Goal: Task Accomplishment & Management: Complete application form

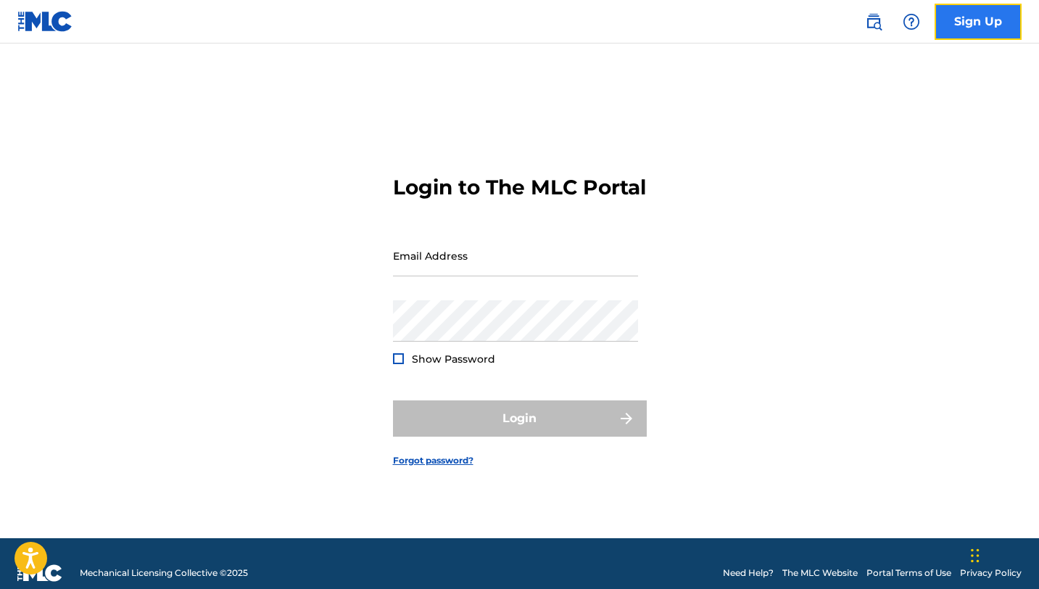
click at [970, 19] on link "Sign Up" at bounding box center [977, 22] width 87 height 36
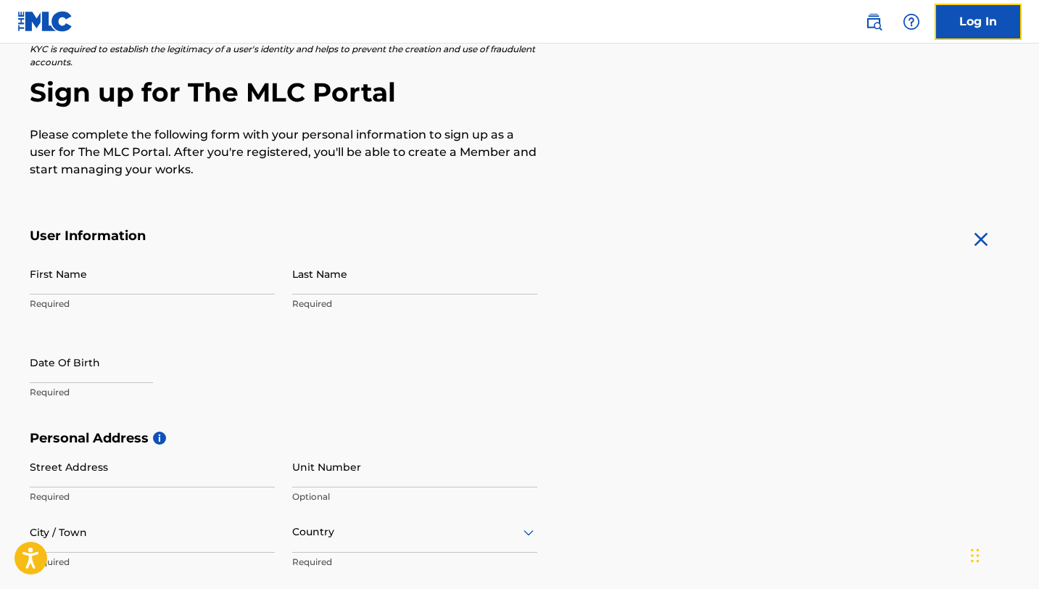
scroll to position [113, 0]
click at [109, 277] on input "First Name" at bounding box center [152, 272] width 245 height 41
type input "[PERSON_NAME]"
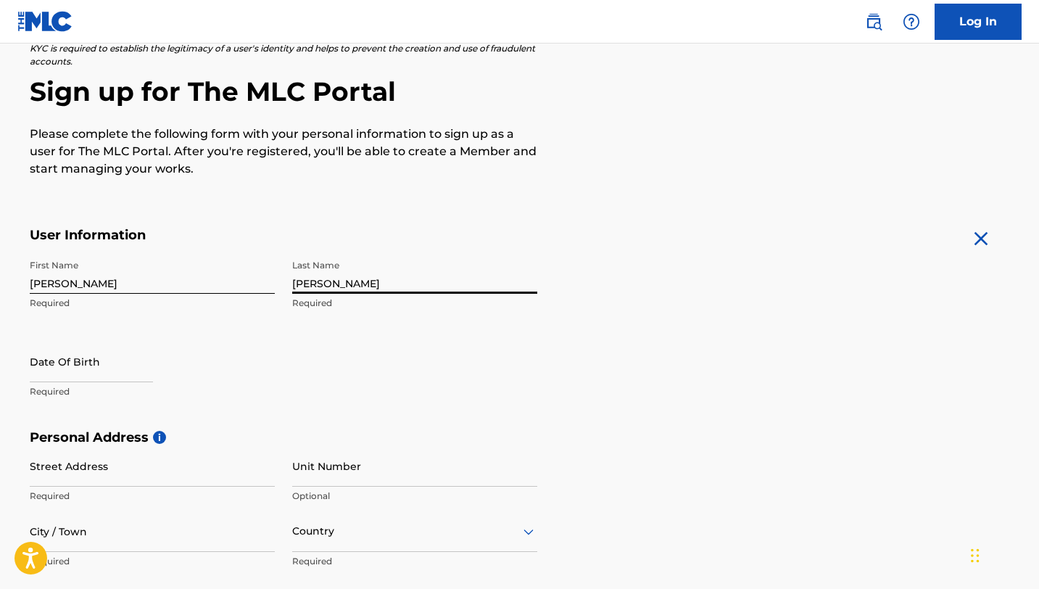
type input "[PERSON_NAME]"
select select "8"
select select "2025"
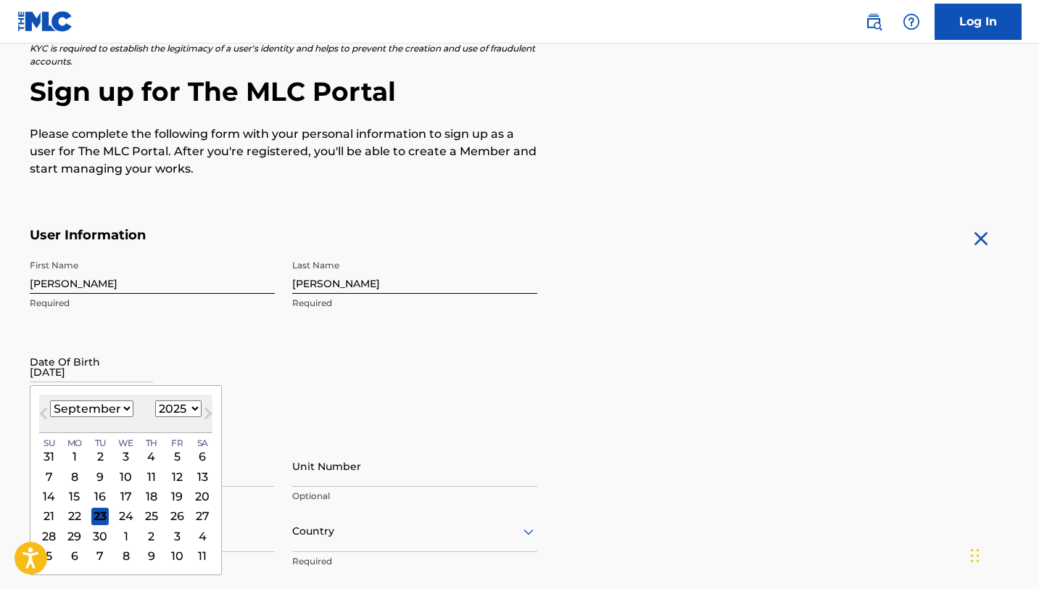
type input "[DATE]"
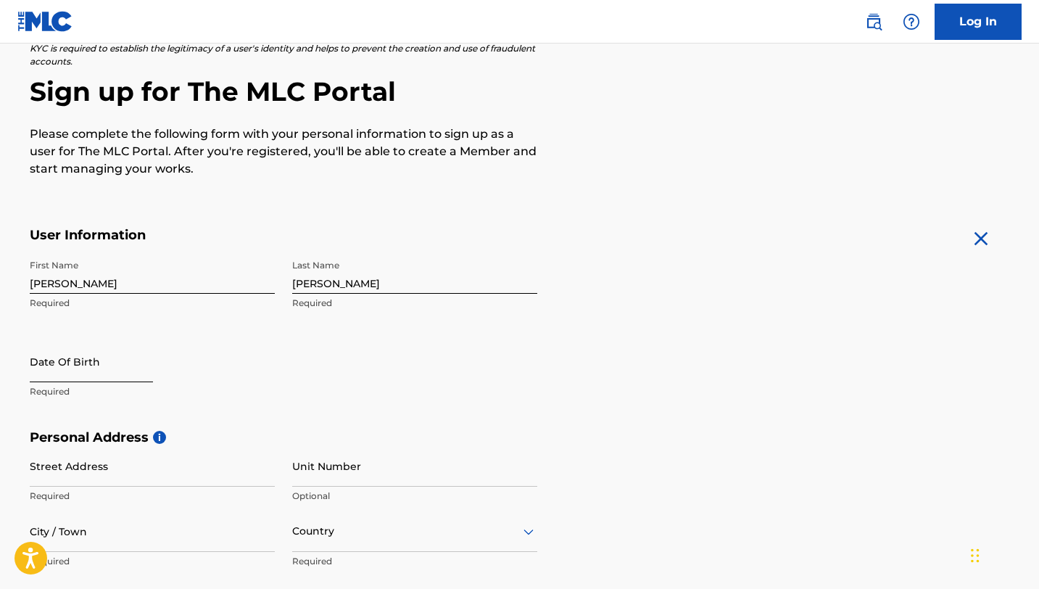
select select "8"
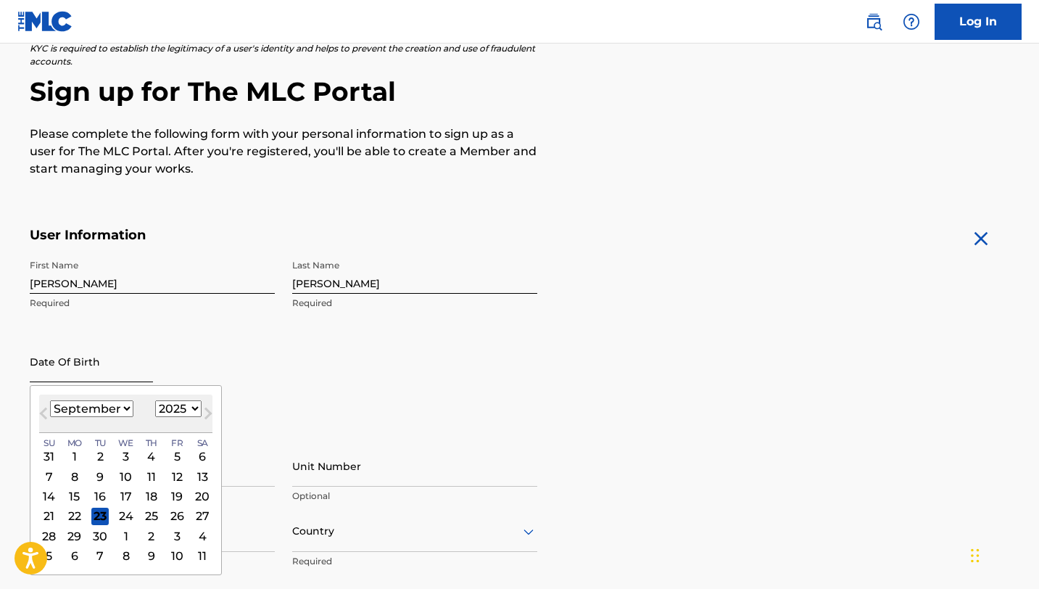
click at [79, 370] on input "text" at bounding box center [91, 361] width 123 height 41
click at [167, 403] on select "1899 1900 1901 1902 1903 1904 1905 1906 1907 1908 1909 1910 1911 1912 1913 1914…" at bounding box center [178, 408] width 46 height 17
select select "1993"
click at [155, 400] on select "1899 1900 1901 1902 1903 1904 1905 1906 1907 1908 1909 1910 1911 1912 1913 1914…" at bounding box center [178, 408] width 46 height 17
click at [90, 414] on select "January February March April May June July August September October November De…" at bounding box center [91, 408] width 83 height 17
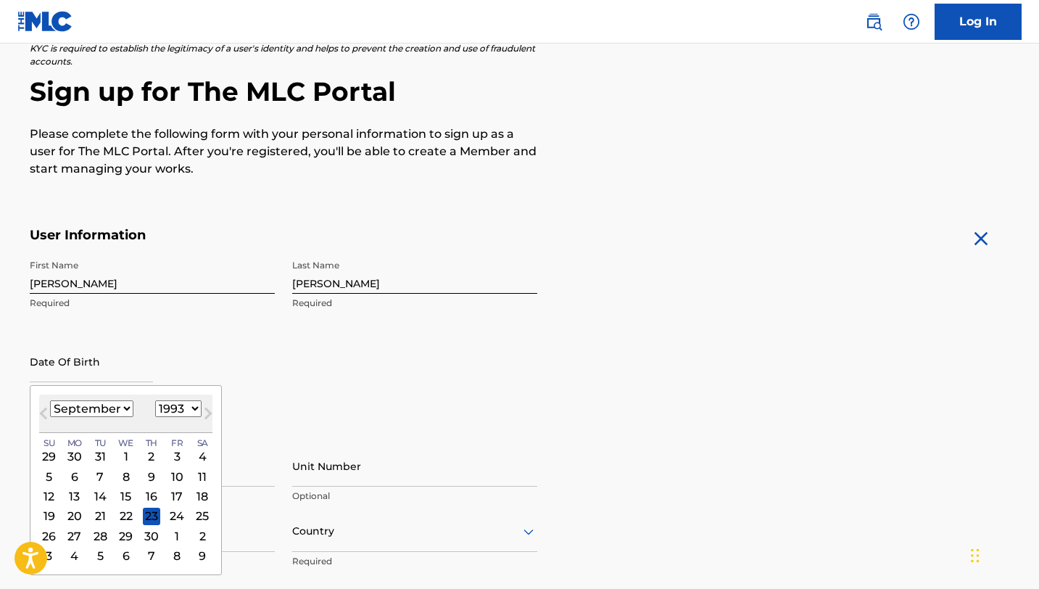
select select "0"
click at [50, 400] on select "January February March April May June July August September October November De…" at bounding box center [91, 408] width 83 height 17
click at [174, 459] on div "1" at bounding box center [176, 455] width 17 height 17
type input "[DATE]"
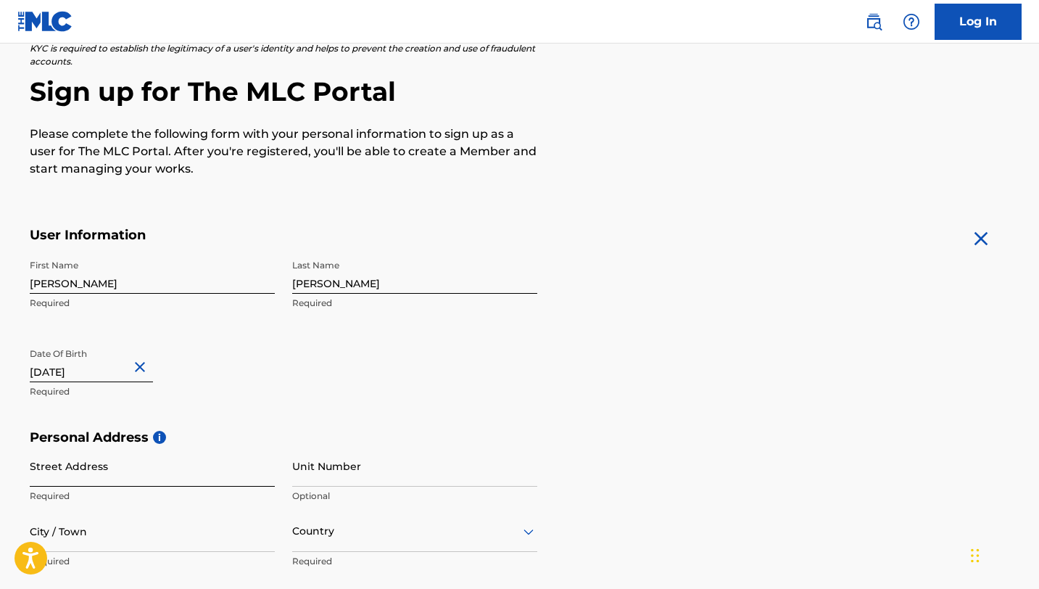
click at [152, 478] on input "Street Address" at bounding box center [152, 465] width 245 height 41
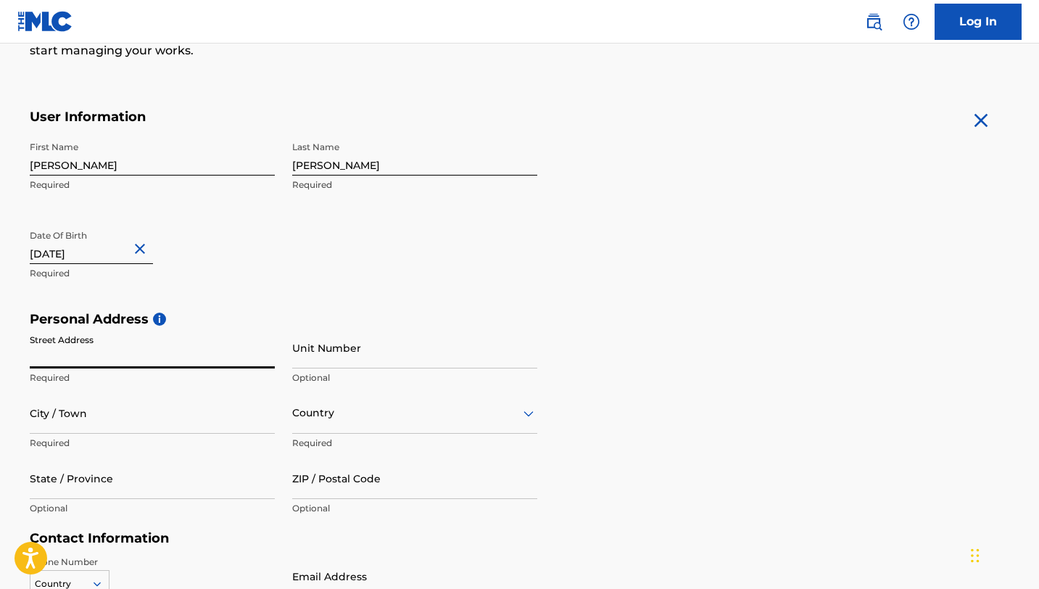
scroll to position [233, 0]
type input "[STREET_ADDRESS]"
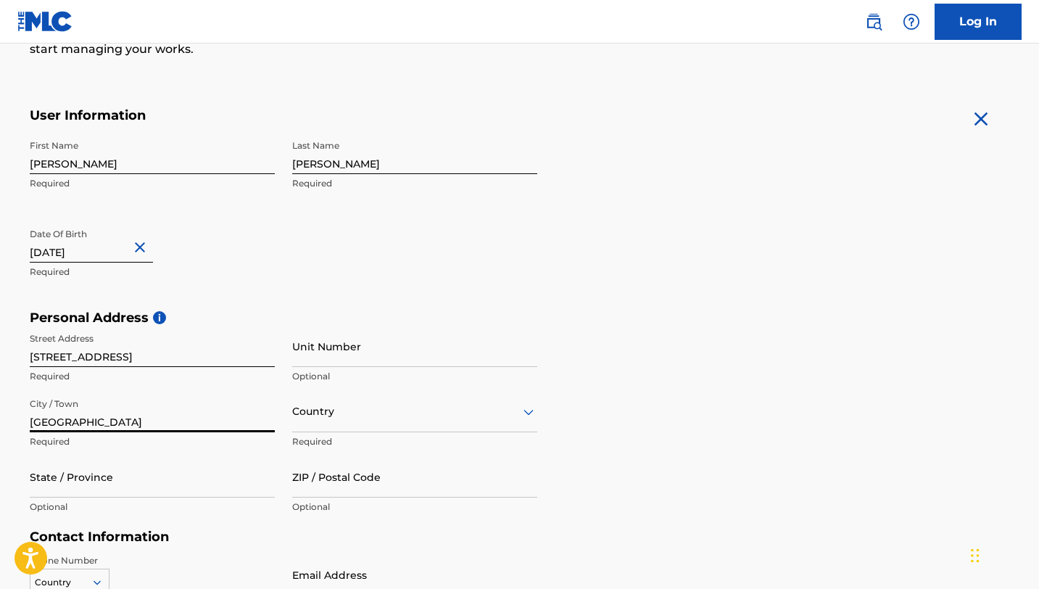
type input "[GEOGRAPHIC_DATA]"
type input "T"
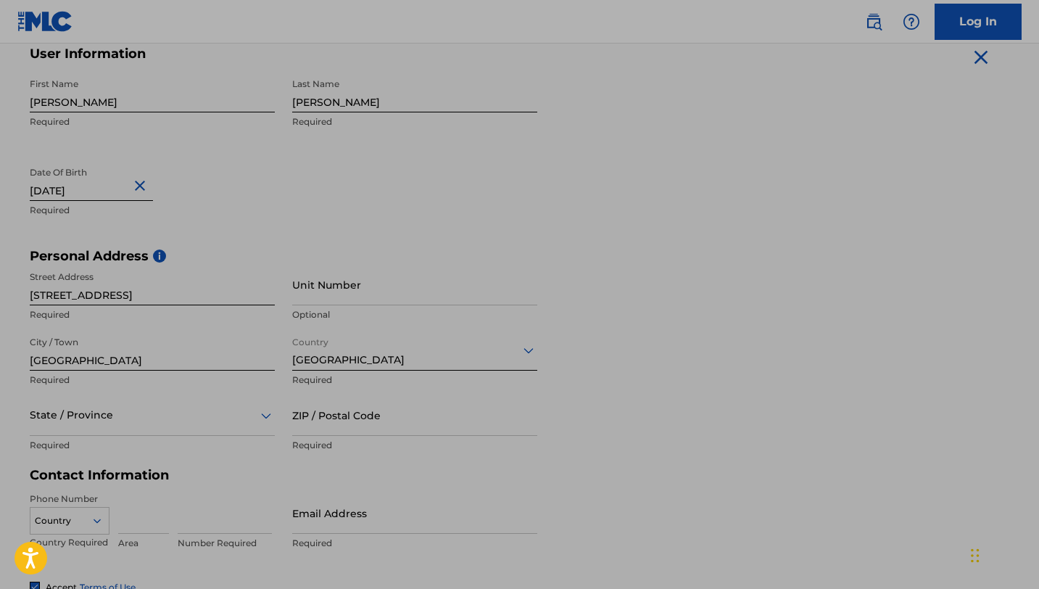
scroll to position [360, 0]
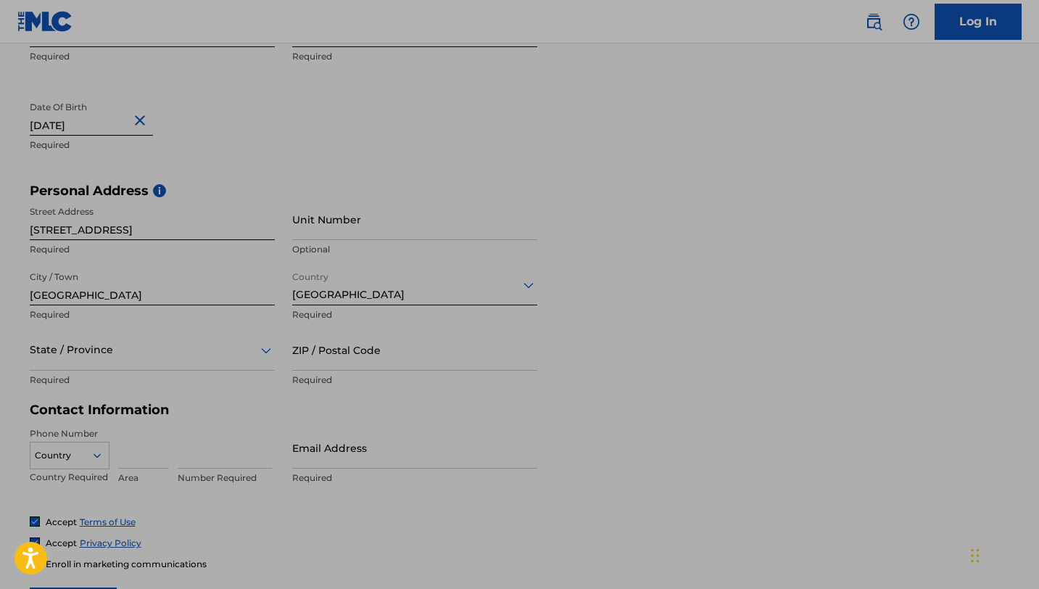
click at [129, 370] on div "State / Province" at bounding box center [152, 349] width 245 height 41
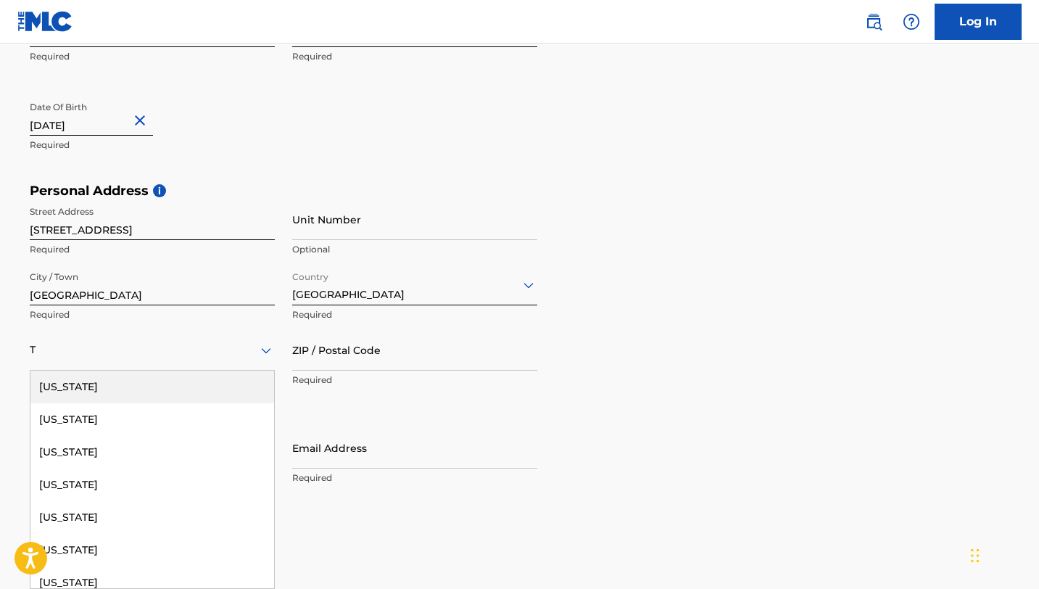
type input "Te"
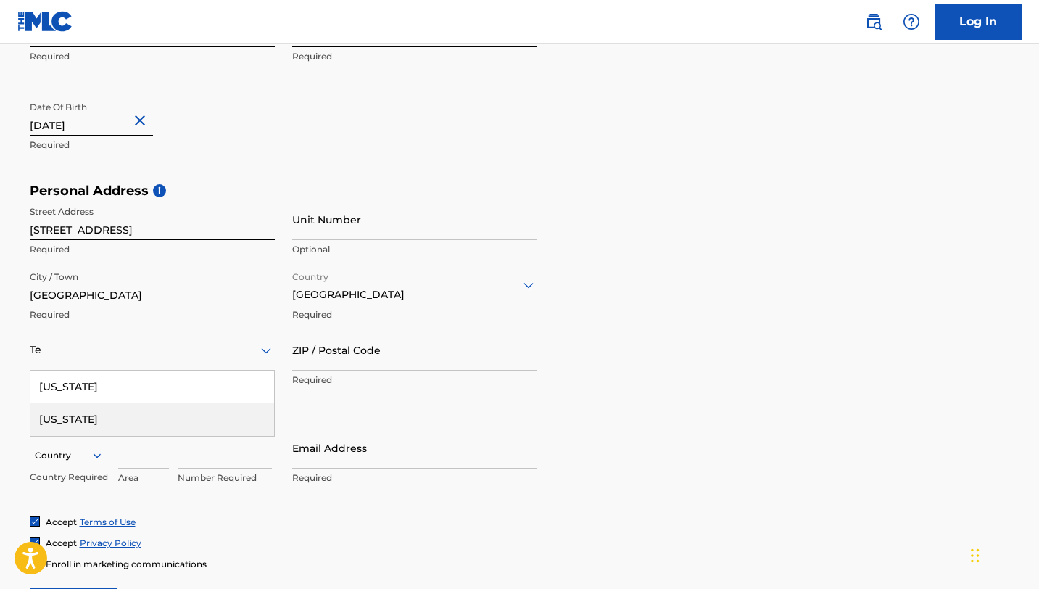
click at [125, 396] on div "[US_STATE]" at bounding box center [152, 386] width 244 height 33
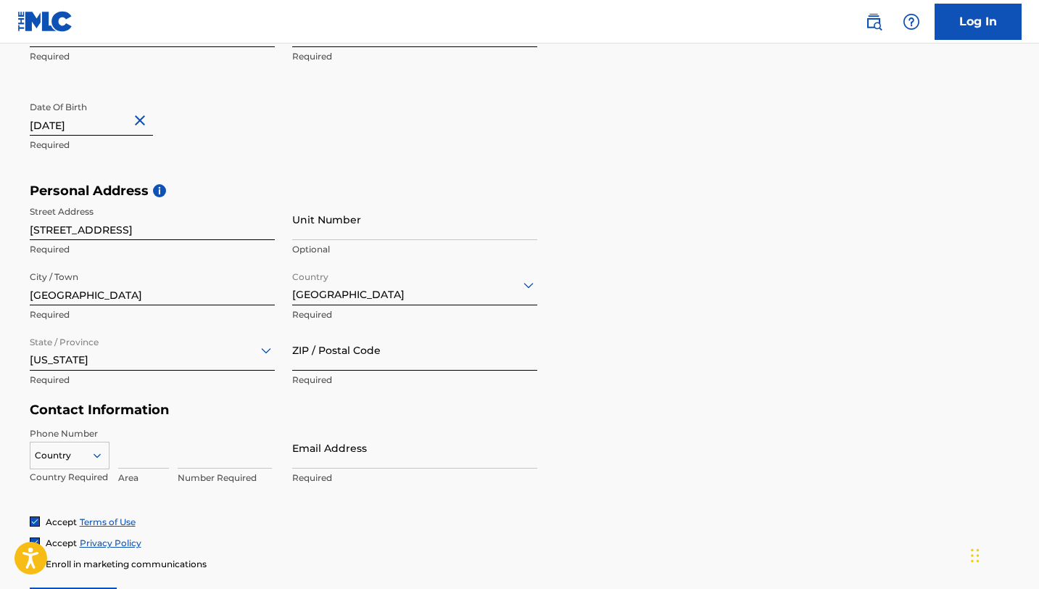
click at [346, 357] on input "ZIP / Postal Code" at bounding box center [414, 349] width 245 height 41
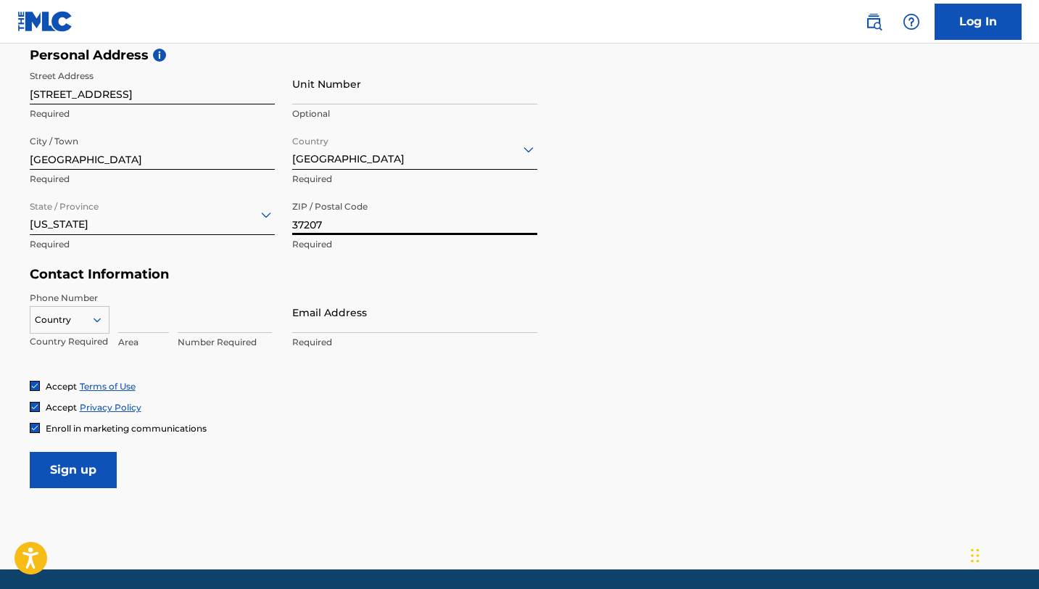
scroll to position [541, 0]
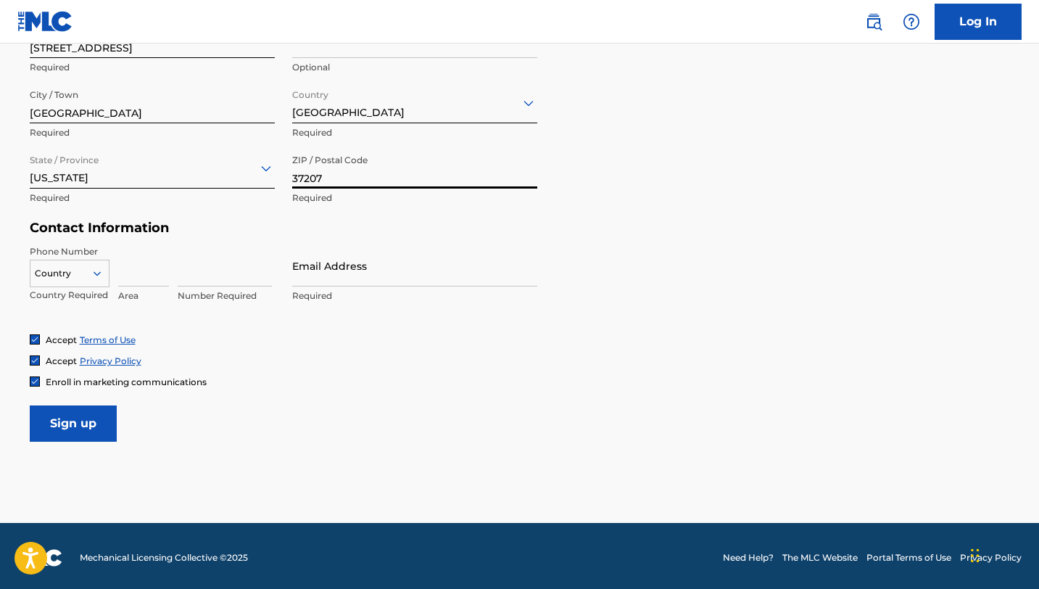
type input "37207"
click at [80, 274] on div at bounding box center [69, 273] width 78 height 16
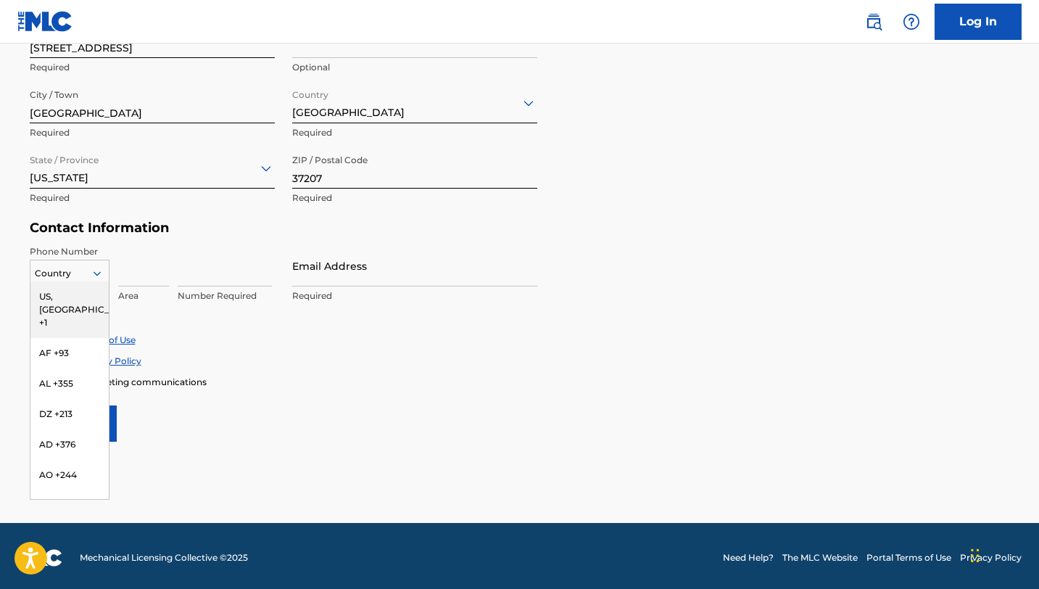
click at [75, 292] on div "US, [GEOGRAPHIC_DATA] +1" at bounding box center [69, 309] width 78 height 57
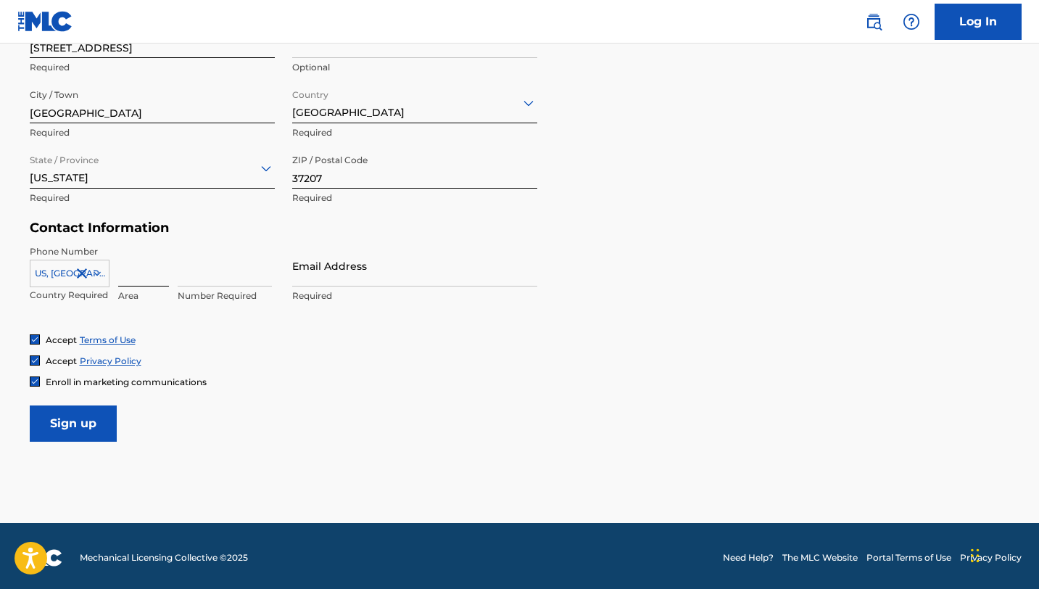
click at [131, 281] on input at bounding box center [143, 265] width 51 height 41
type input "336"
type input "9726072"
type input "[EMAIL_ADDRESS][DOMAIN_NAME]"
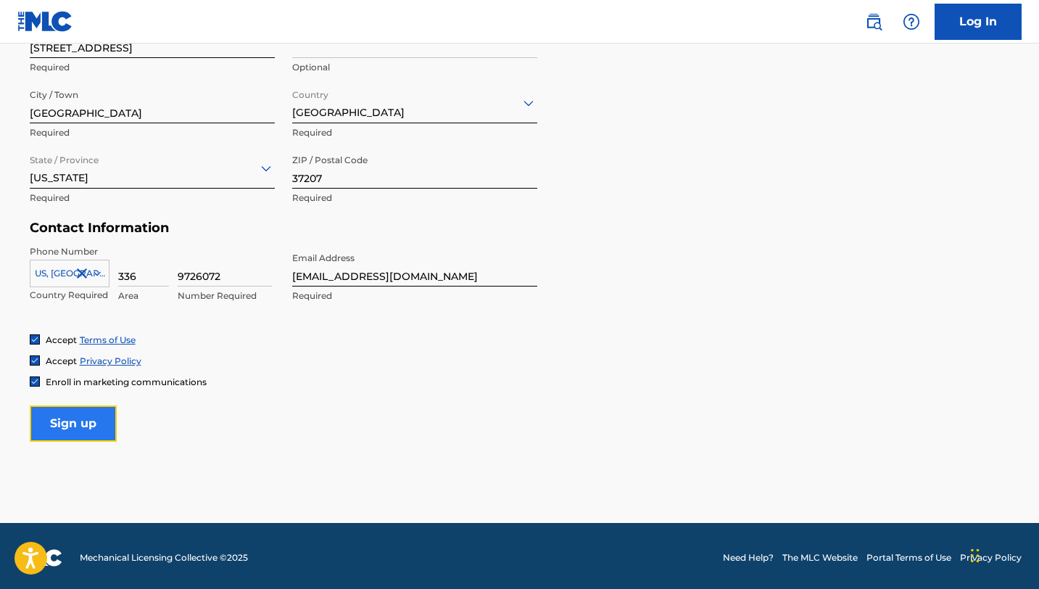
click at [64, 415] on input "Sign up" at bounding box center [73, 423] width 87 height 36
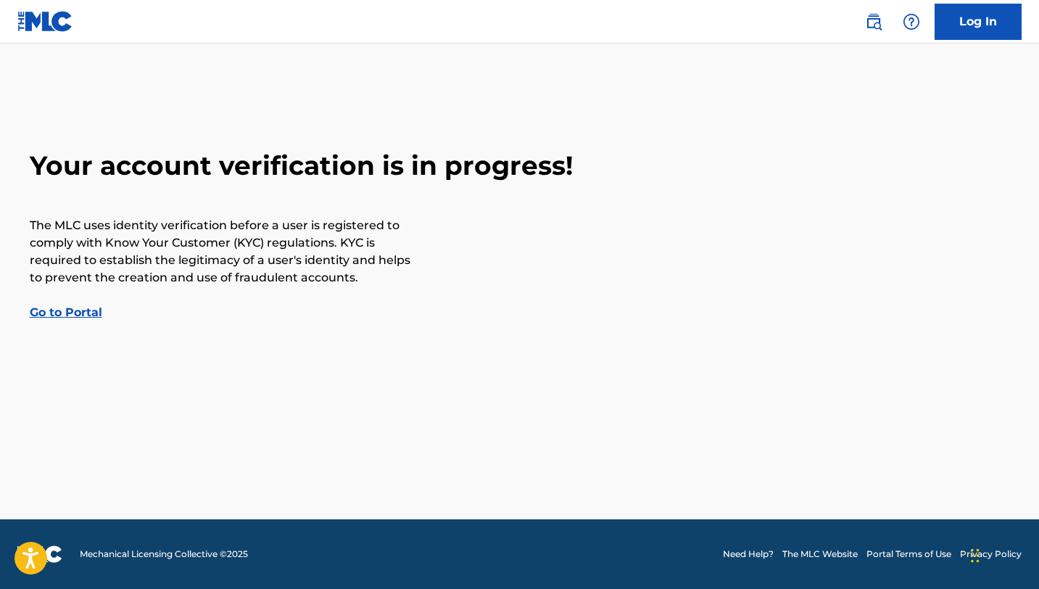
click at [80, 307] on link "Go to Portal" at bounding box center [66, 312] width 72 height 14
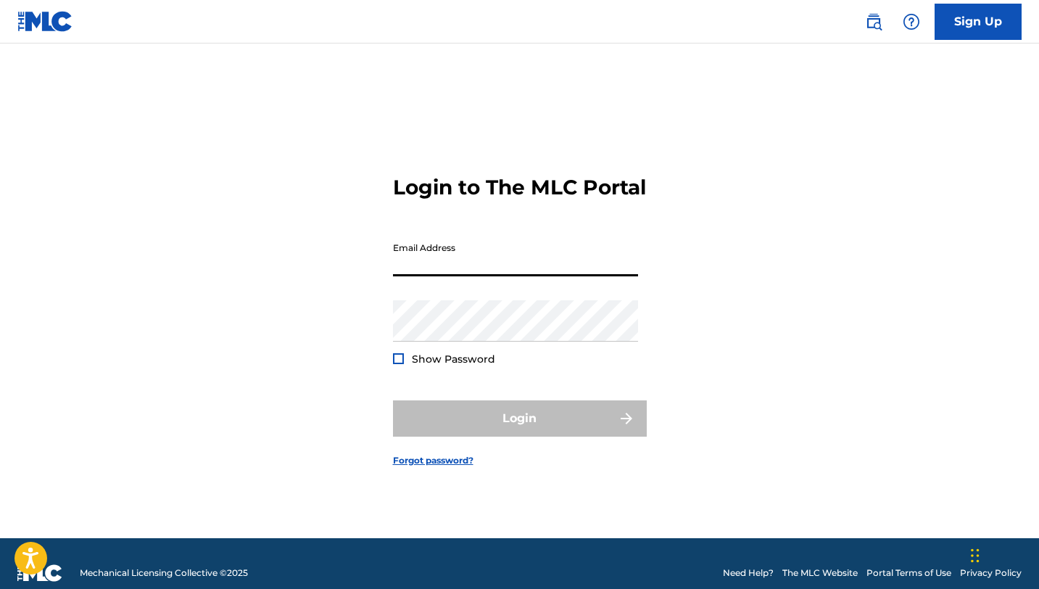
click at [427, 264] on input "Email Address" at bounding box center [515, 255] width 245 height 41
click at [412, 276] on input "Email Address" at bounding box center [515, 255] width 245 height 41
type input "[EMAIL_ADDRESS][DOMAIN_NAME]"
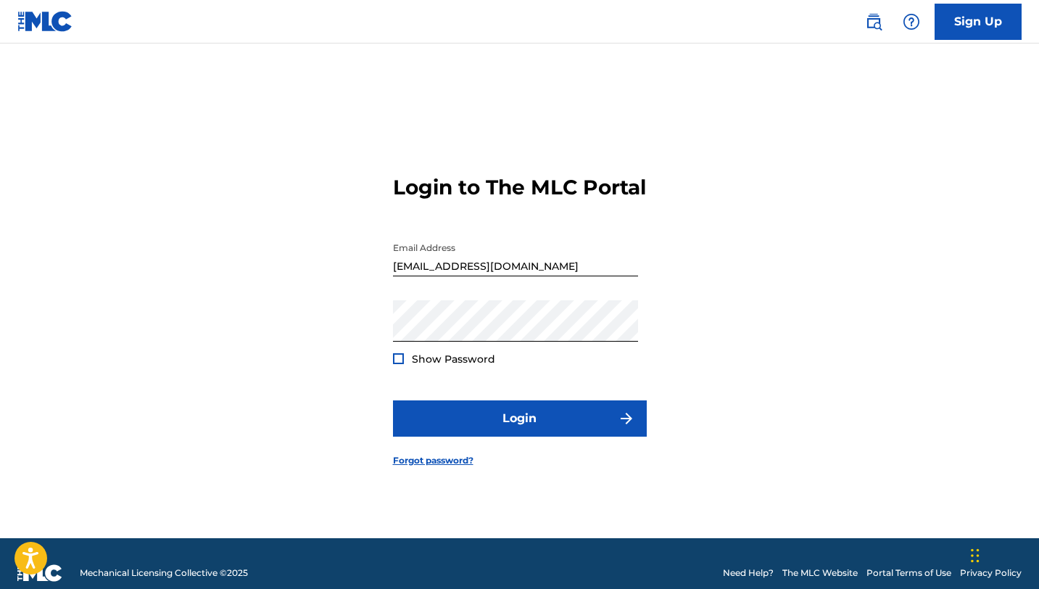
click at [450, 365] on span "Show Password" at bounding box center [453, 358] width 83 height 13
click at [404, 366] on div "Show Password" at bounding box center [444, 359] width 102 height 14
click at [395, 364] on div at bounding box center [398, 358] width 11 height 11
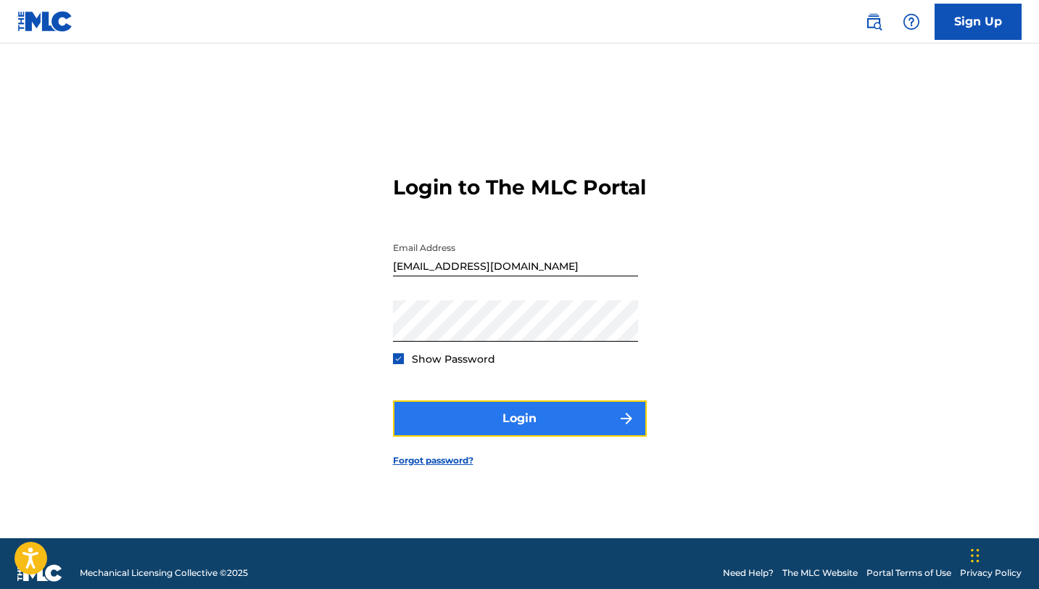
click at [512, 436] on button "Login" at bounding box center [520, 418] width 254 height 36
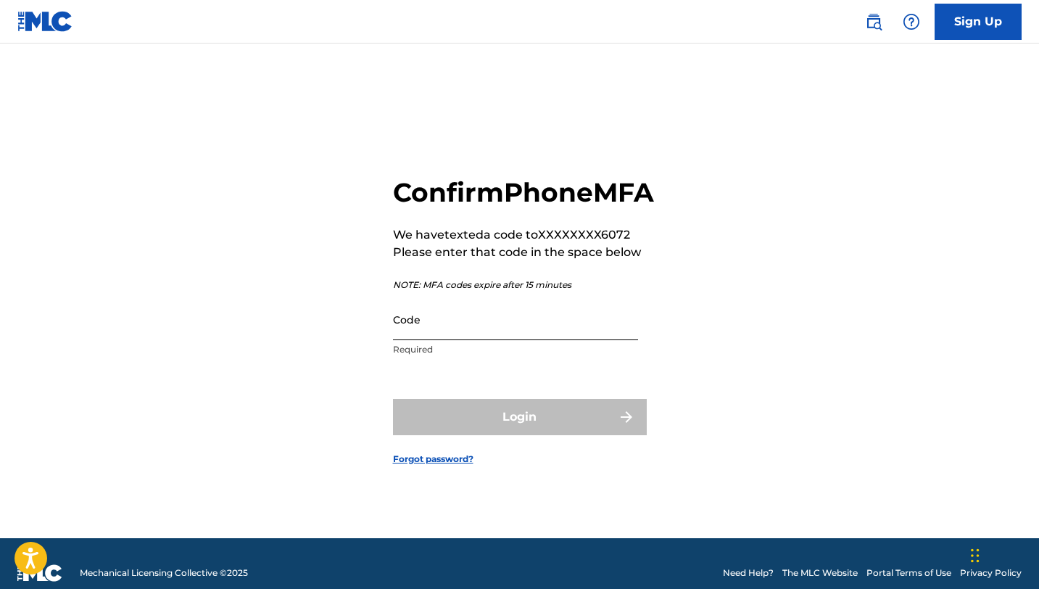
click at [436, 340] on input "Code" at bounding box center [515, 319] width 245 height 41
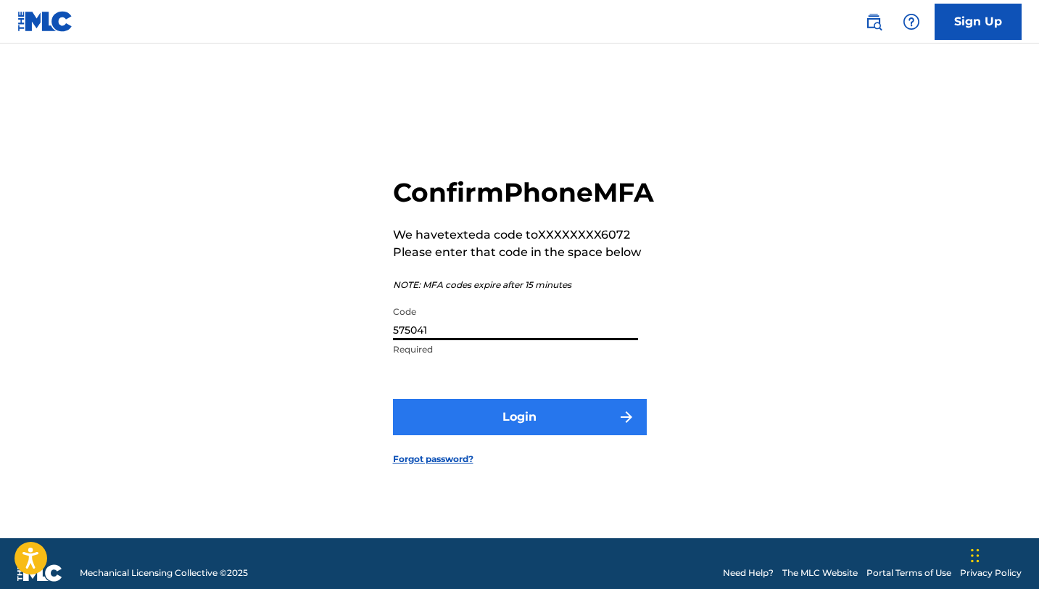
type input "575041"
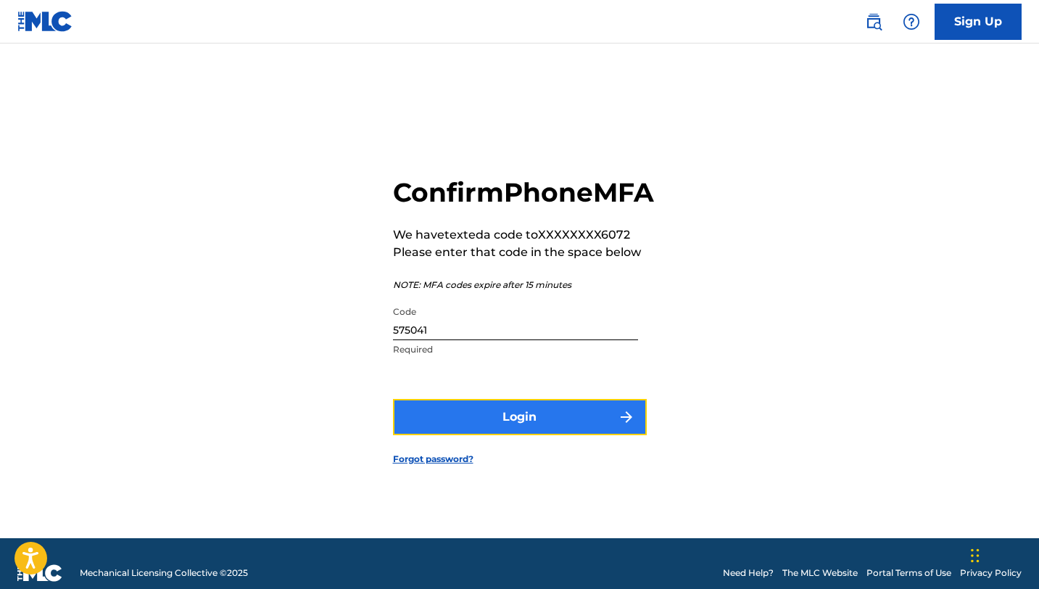
click at [510, 435] on button "Login" at bounding box center [520, 417] width 254 height 36
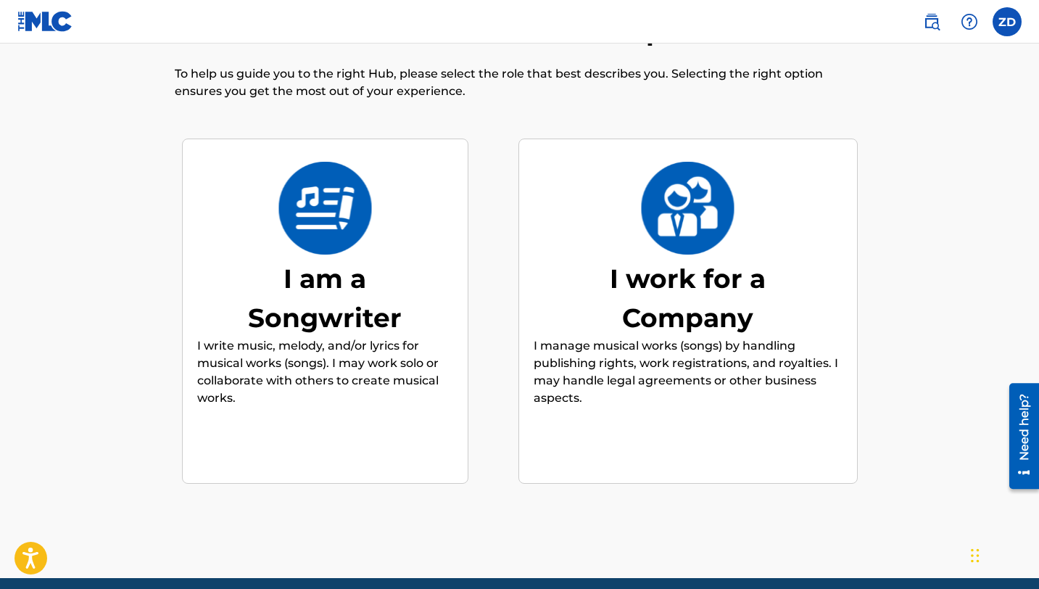
click at [665, 264] on div "I work for a Company" at bounding box center [687, 298] width 217 height 78
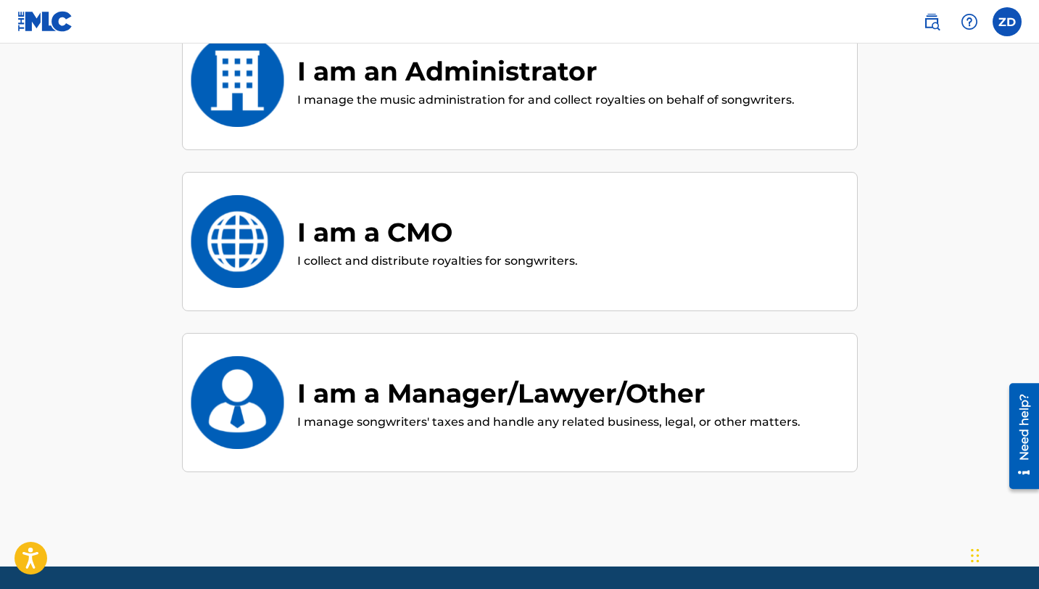
scroll to position [400, 0]
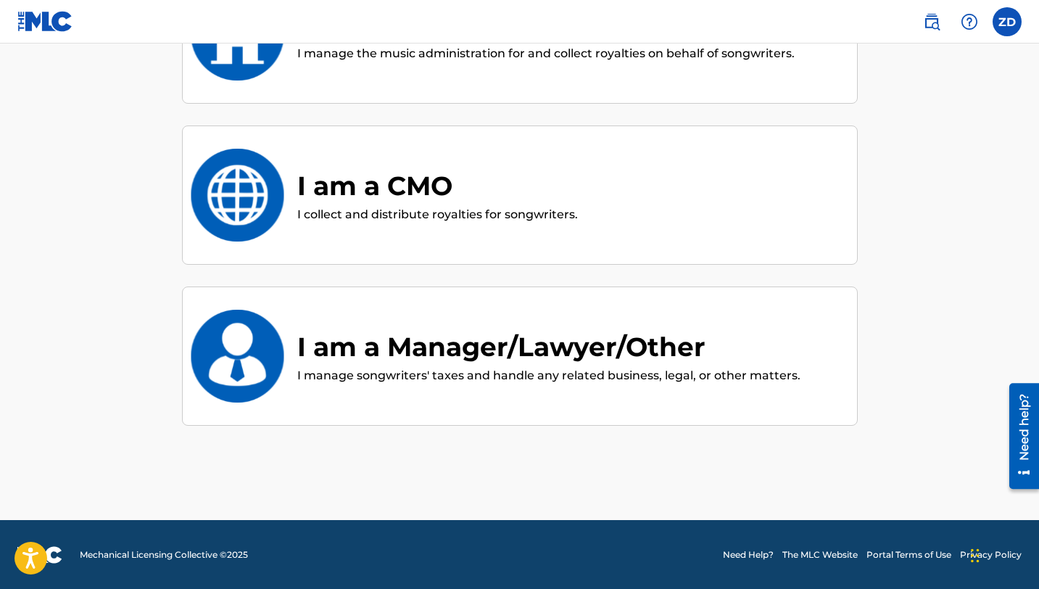
click at [469, 344] on div "I am a Manager/Lawyer/Other" at bounding box center [548, 346] width 503 height 39
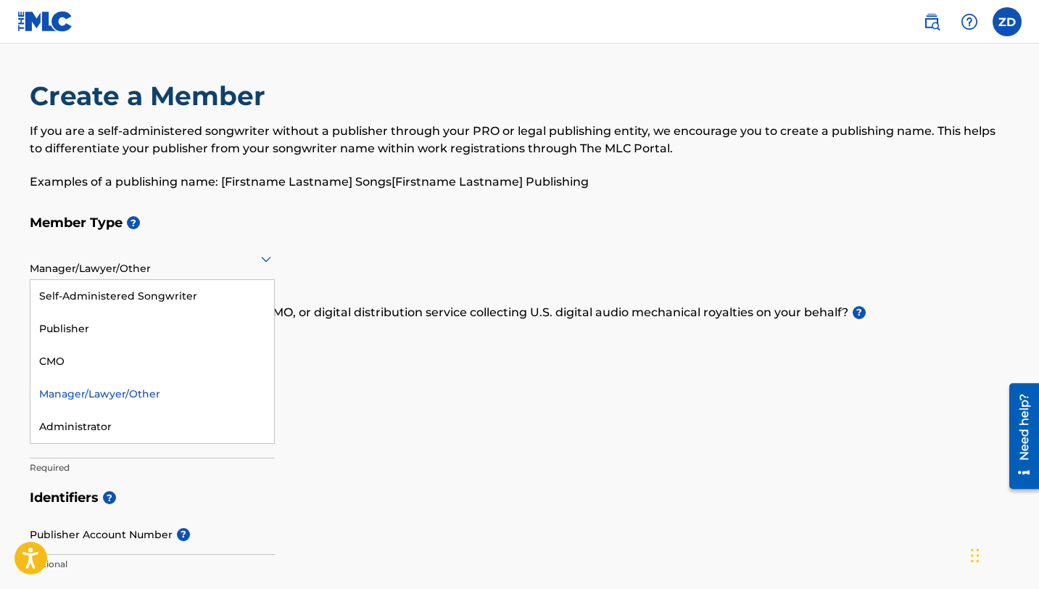
click at [185, 268] on div "Manager/Lawyer/Other" at bounding box center [152, 259] width 245 height 36
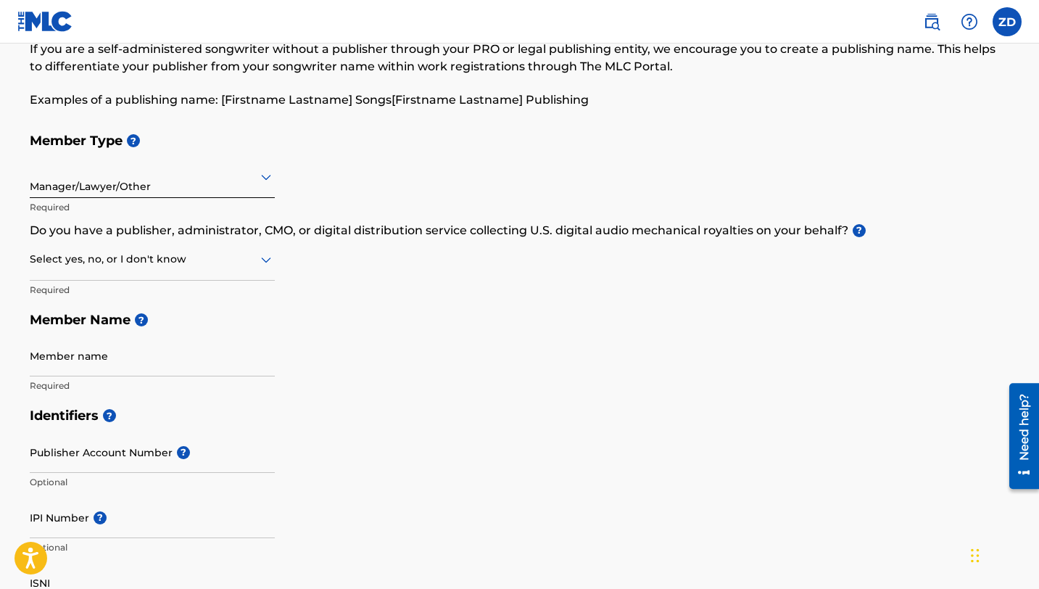
scroll to position [83, 0]
click at [128, 265] on div at bounding box center [152, 258] width 245 height 18
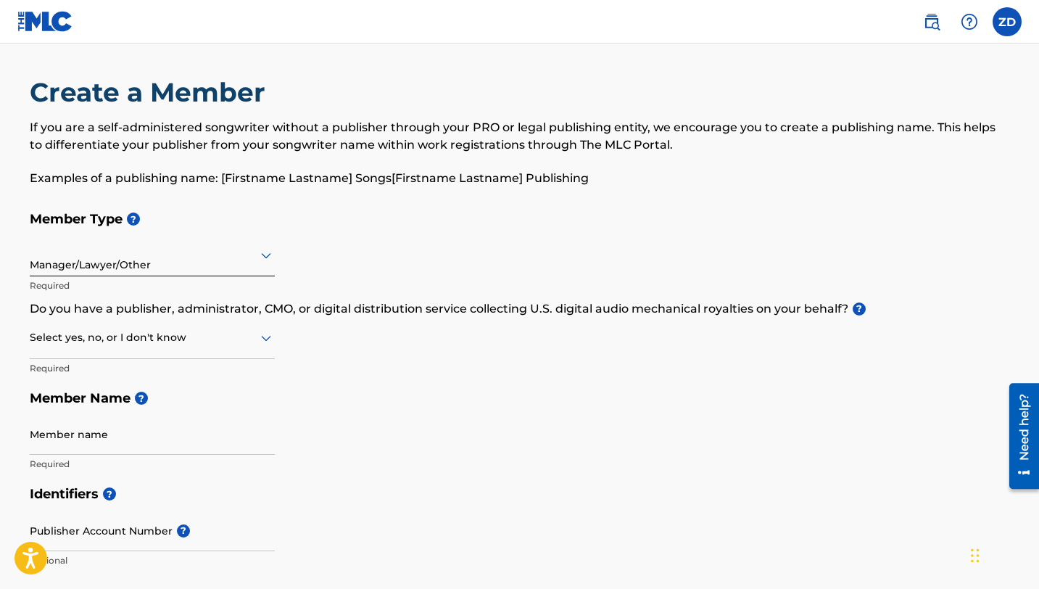
scroll to position [0, 0]
